Goal: Task Accomplishment & Management: Manage account settings

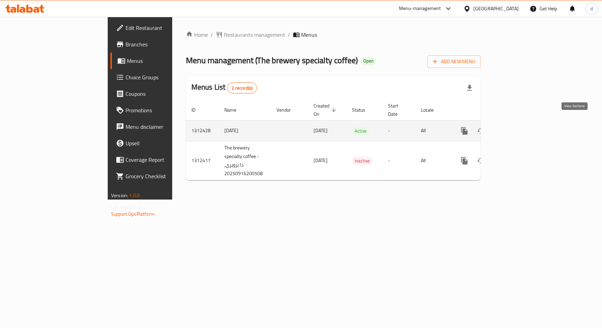
click at [518, 127] on icon "enhanced table" at bounding box center [514, 131] width 8 height 8
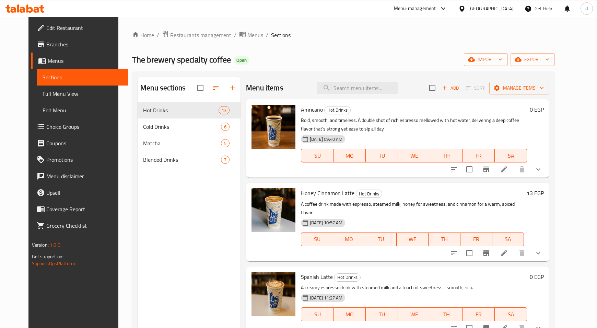
click at [46, 127] on span "Choice Groups" at bounding box center [84, 127] width 77 height 8
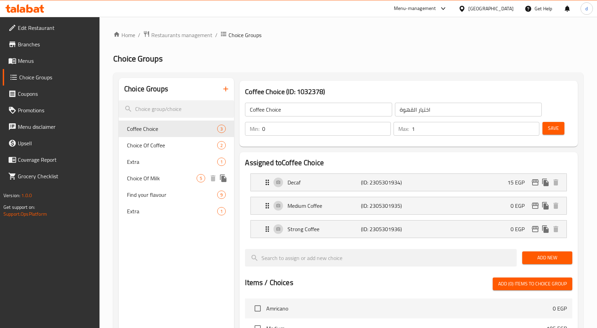
drag, startPoint x: 165, startPoint y: 176, endPoint x: 318, endPoint y: 135, distance: 158.2
click at [165, 176] on span "Choice Of Milk" at bounding box center [162, 178] width 70 height 8
type input "Choice Of Milk"
type input "اختار الحليب"
type input "1"
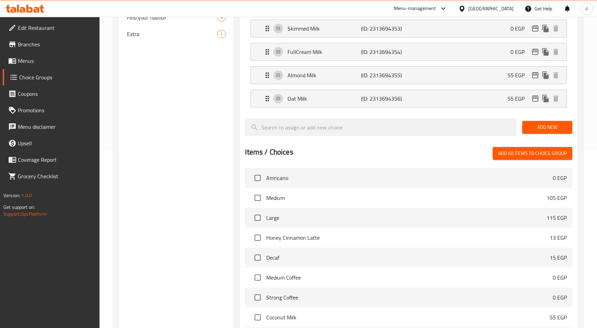
scroll to position [81, 0]
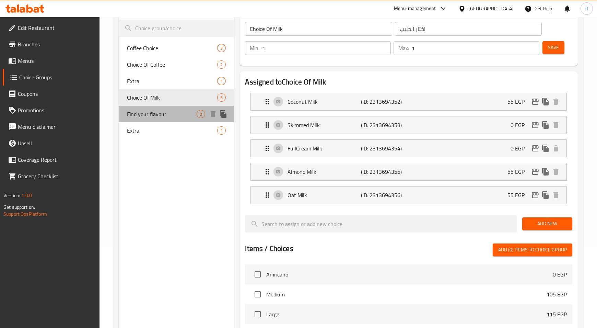
click at [190, 112] on span "Find your flavour" at bounding box center [162, 114] width 70 height 8
type input "Find your flavour"
type input "اختر نكهتك"
type input "0"
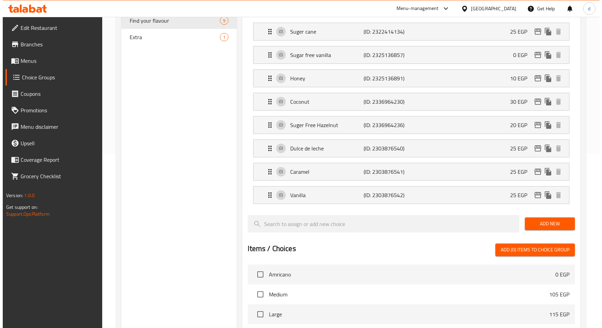
scroll to position [0, 0]
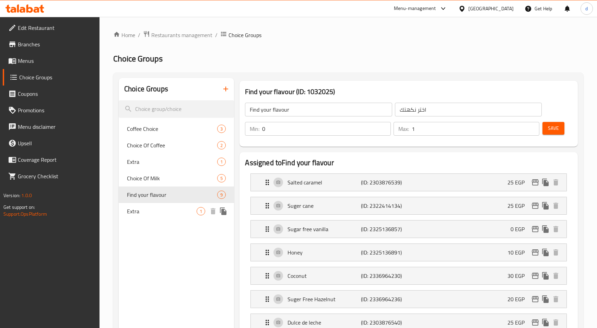
click at [170, 211] on span "Extra" at bounding box center [162, 211] width 70 height 8
type input "Extra"
type input "اضافة"
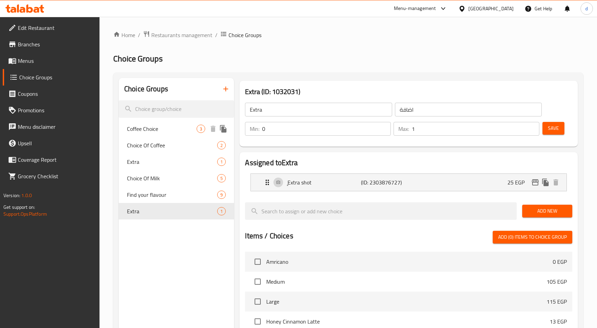
click at [187, 131] on span "Coffee Choice" at bounding box center [162, 129] width 70 height 8
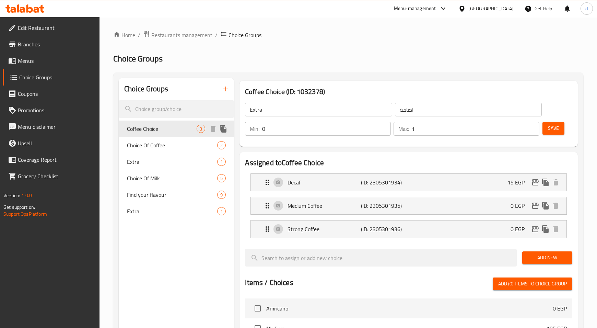
type input "Coffee Choice"
type input "اختيار القهوة"
click at [152, 36] on span "Restaurants management" at bounding box center [181, 35] width 61 height 8
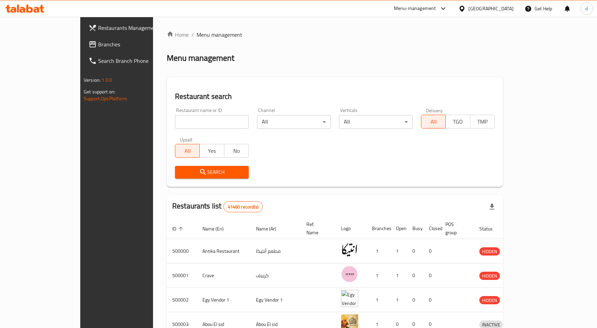
click at [98, 41] on span "Branches" at bounding box center [136, 44] width 77 height 8
